Goal: Find specific page/section: Find specific page/section

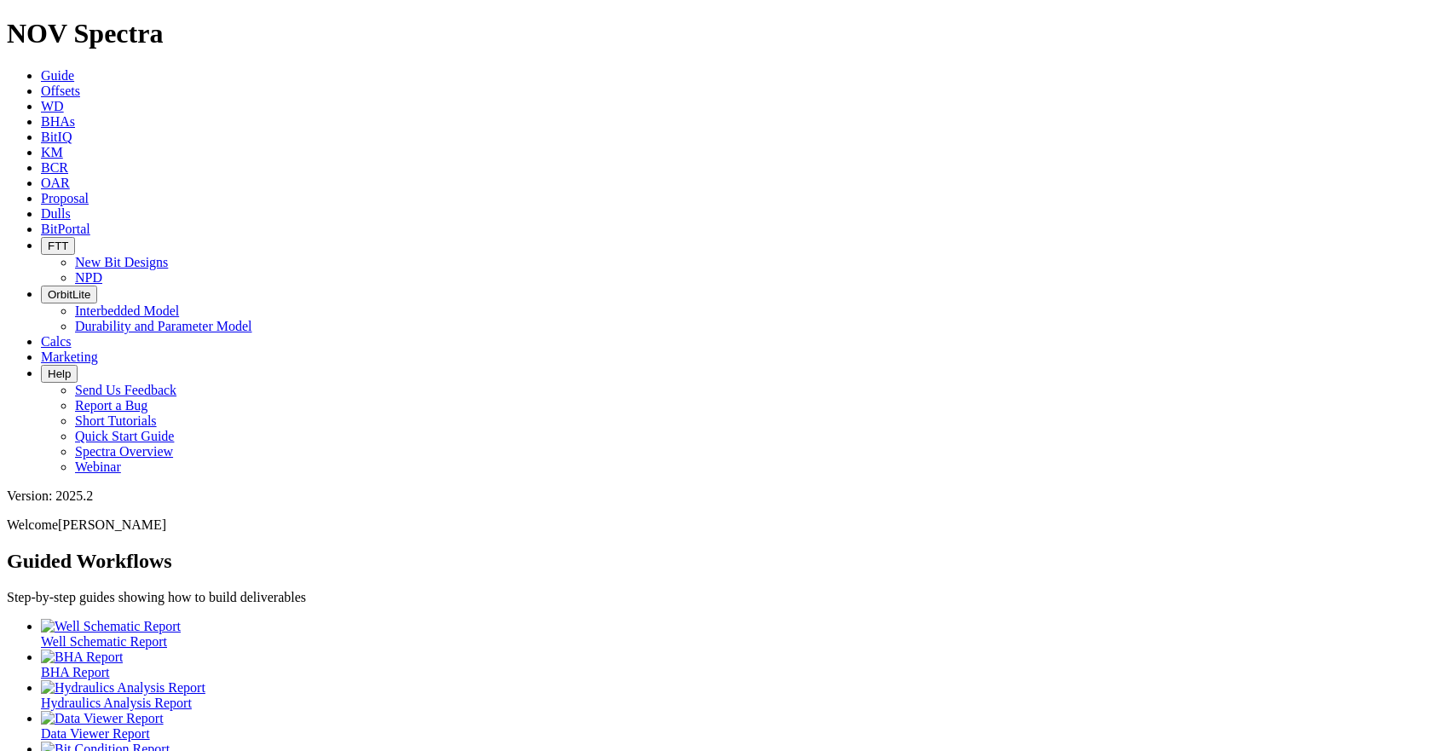
click at [71, 206] on span "Dulls" at bounding box center [56, 213] width 30 height 14
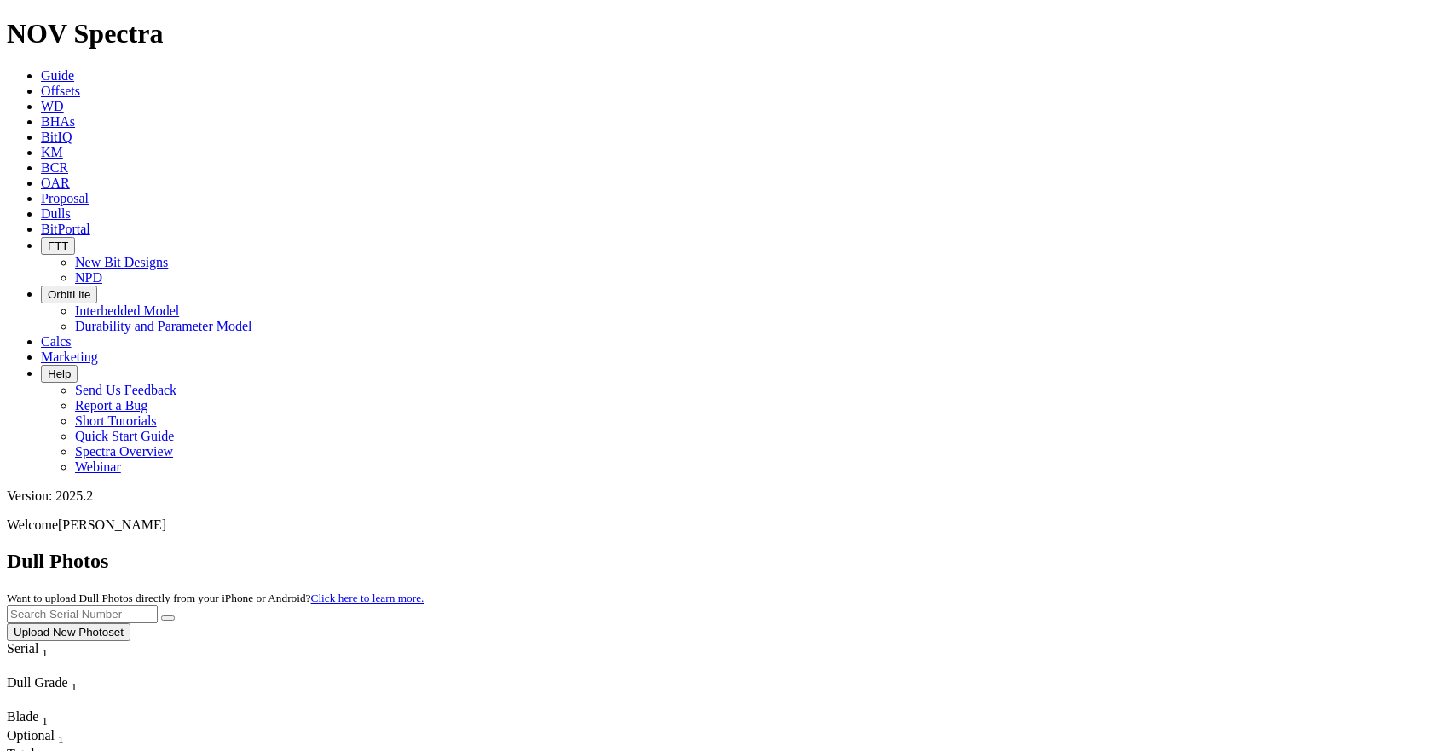
click at [158, 605] on input "text" at bounding box center [82, 614] width 151 height 18
paste input "A306258"
click at [168, 618] on icon "submit" at bounding box center [168, 618] width 0 height 0
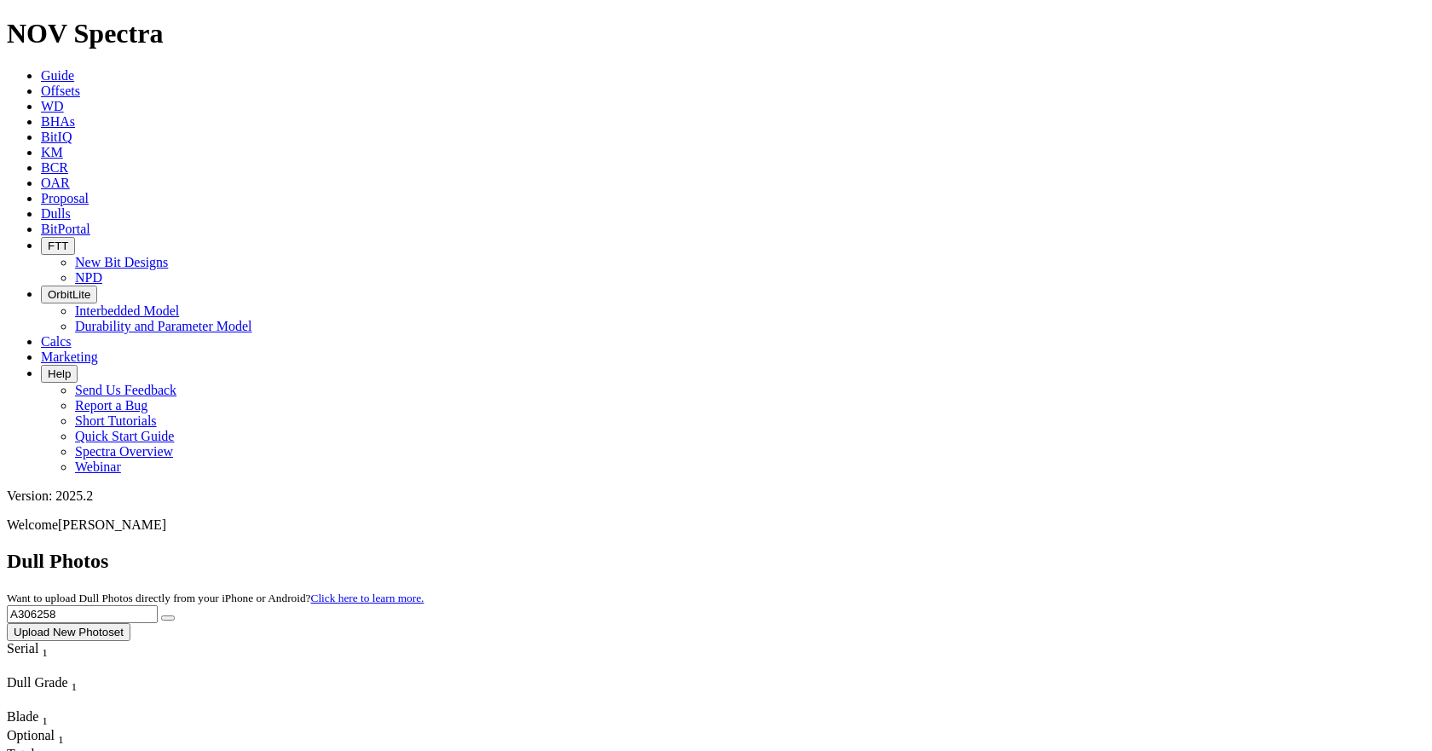
click at [158, 605] on input "A306258" at bounding box center [82, 614] width 151 height 18
paste input "17724"
type input "A317724"
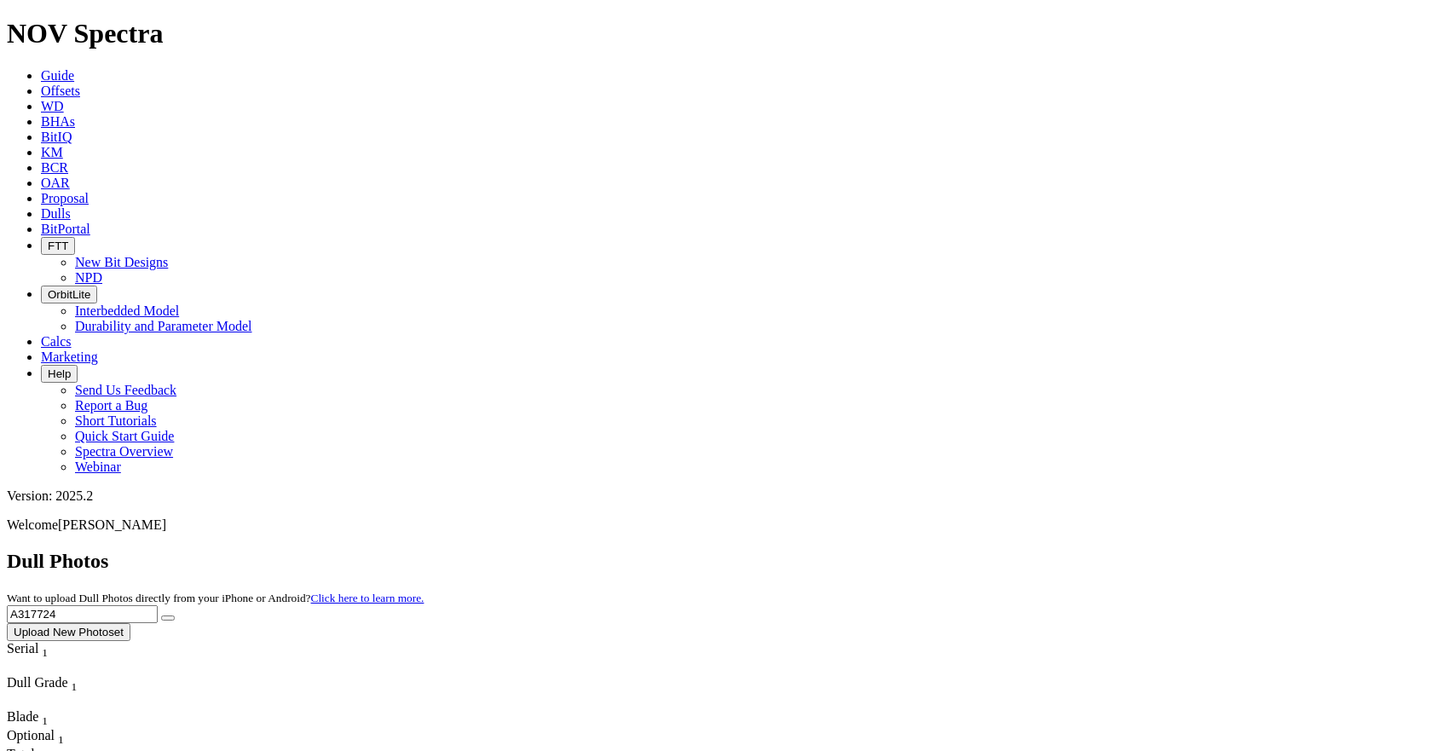
click at [161, 615] on button "submit" at bounding box center [168, 617] width 14 height 5
click at [158, 605] on input "A317724" at bounding box center [82, 614] width 151 height 18
